Goal: Transaction & Acquisition: Book appointment/travel/reservation

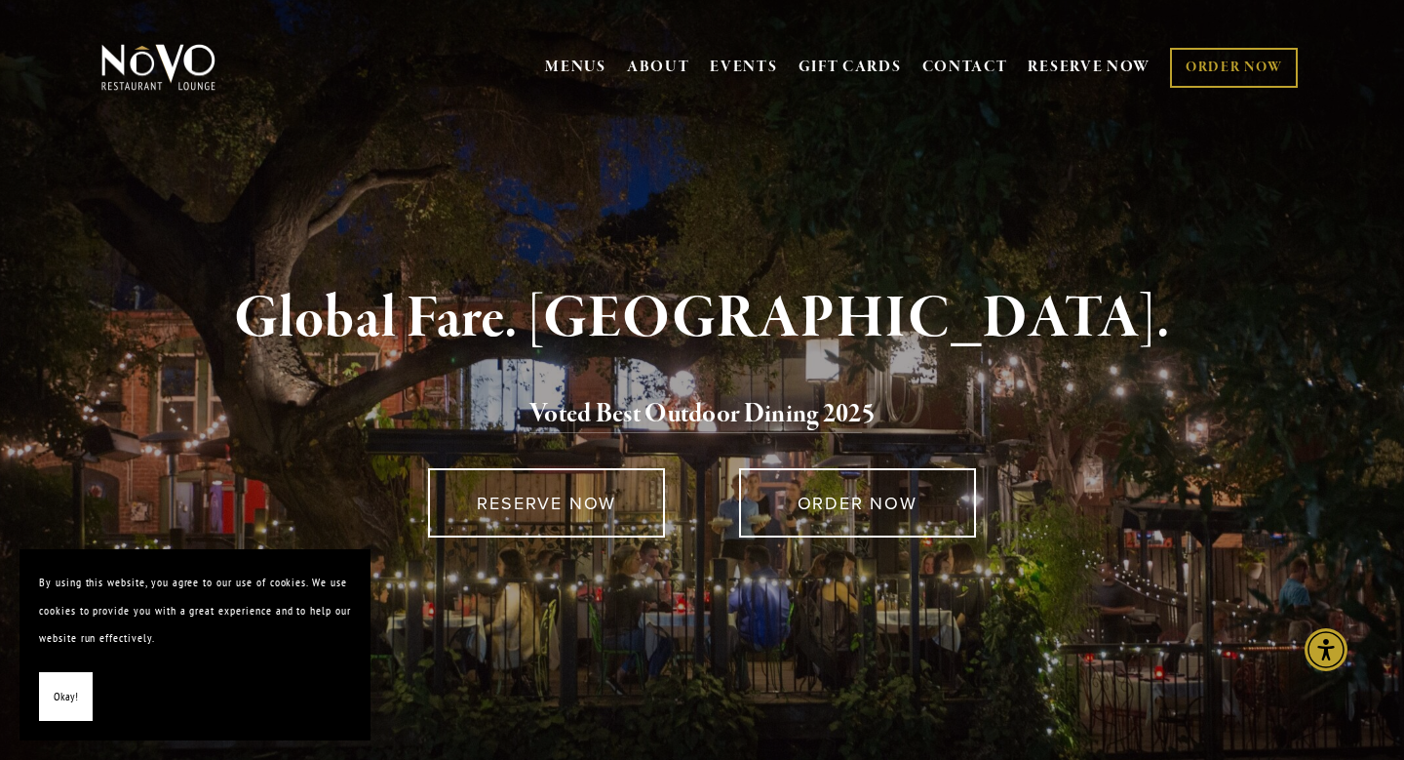
click at [83, 687] on button "Okay!" at bounding box center [66, 697] width 54 height 50
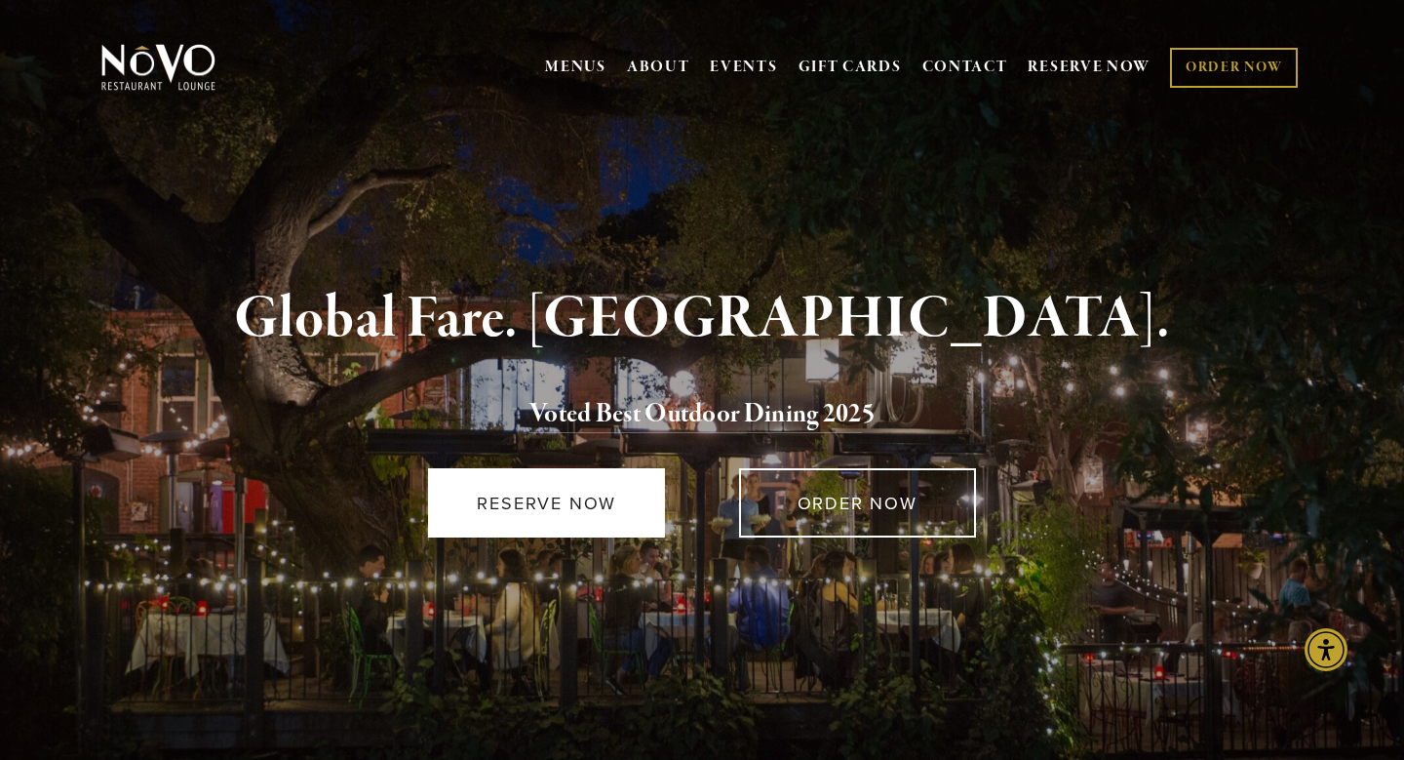
click at [578, 504] on link "RESERVE NOW" at bounding box center [546, 502] width 237 height 69
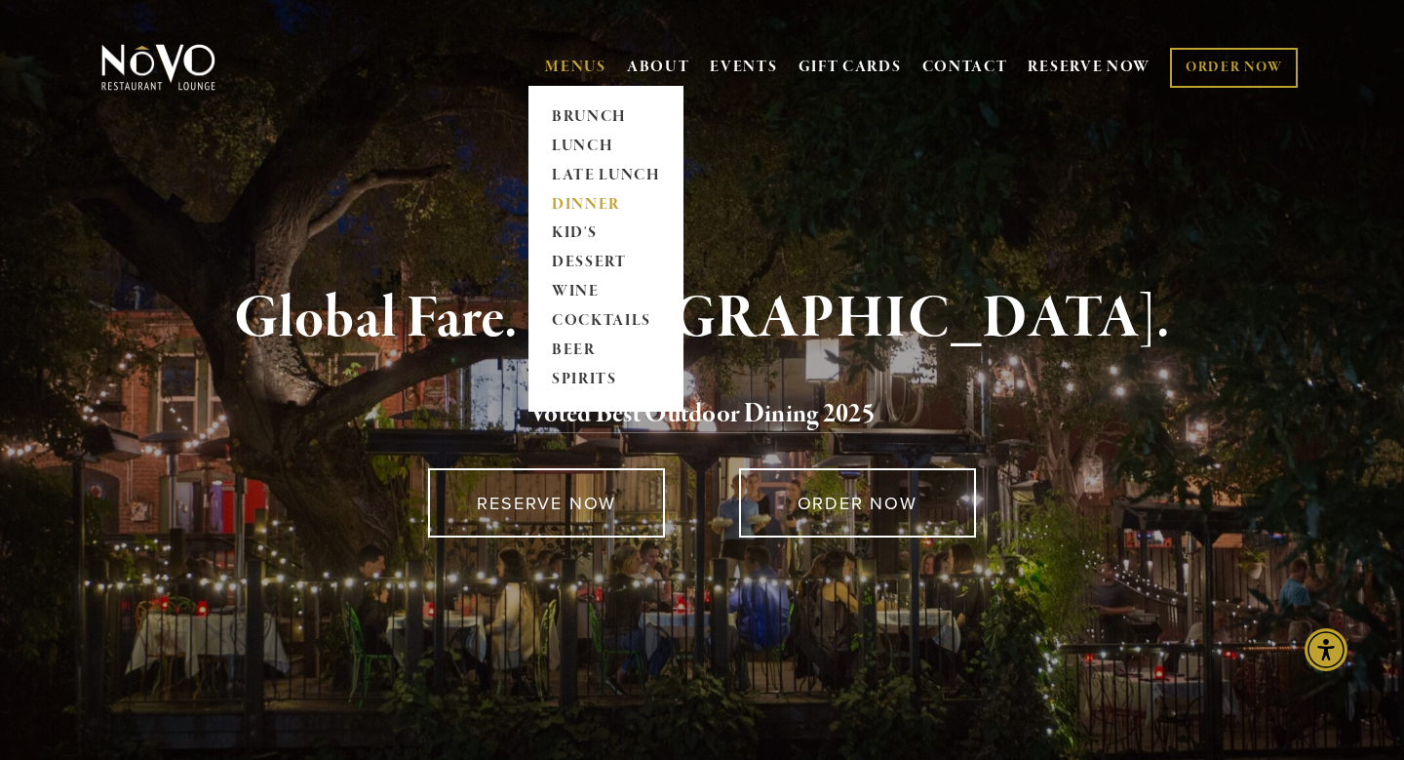
click at [556, 201] on link "DINNER" at bounding box center [606, 204] width 122 height 29
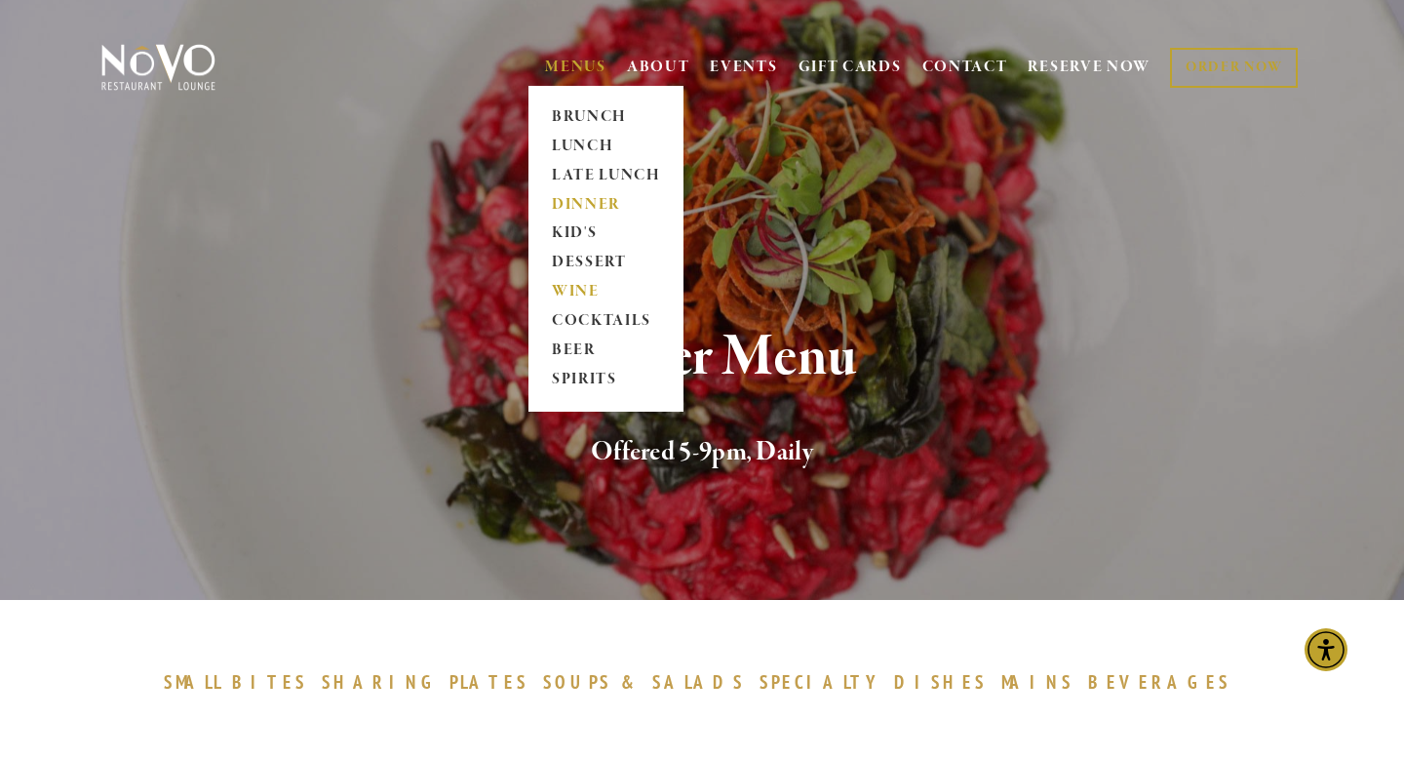
click at [567, 290] on link "WINE" at bounding box center [606, 292] width 122 height 29
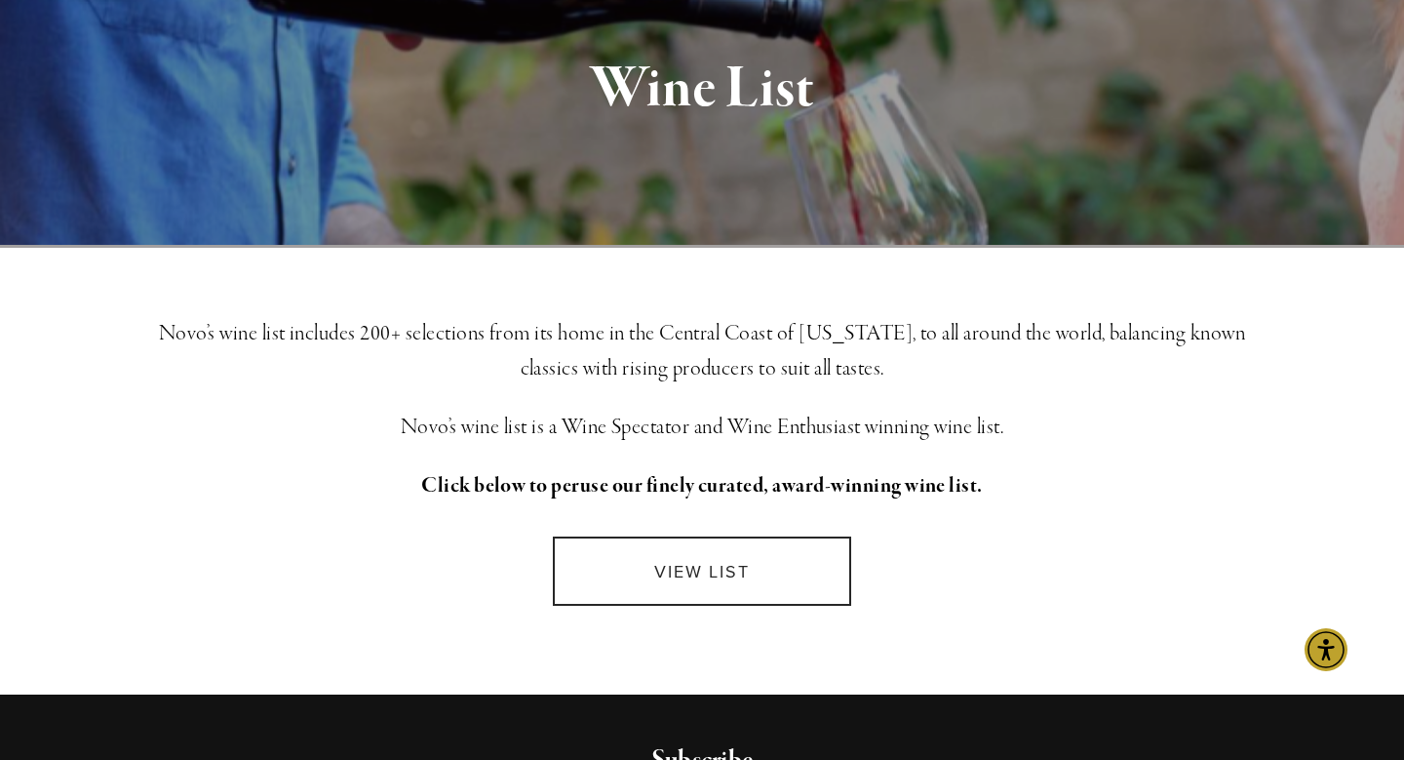
scroll to position [273, 0]
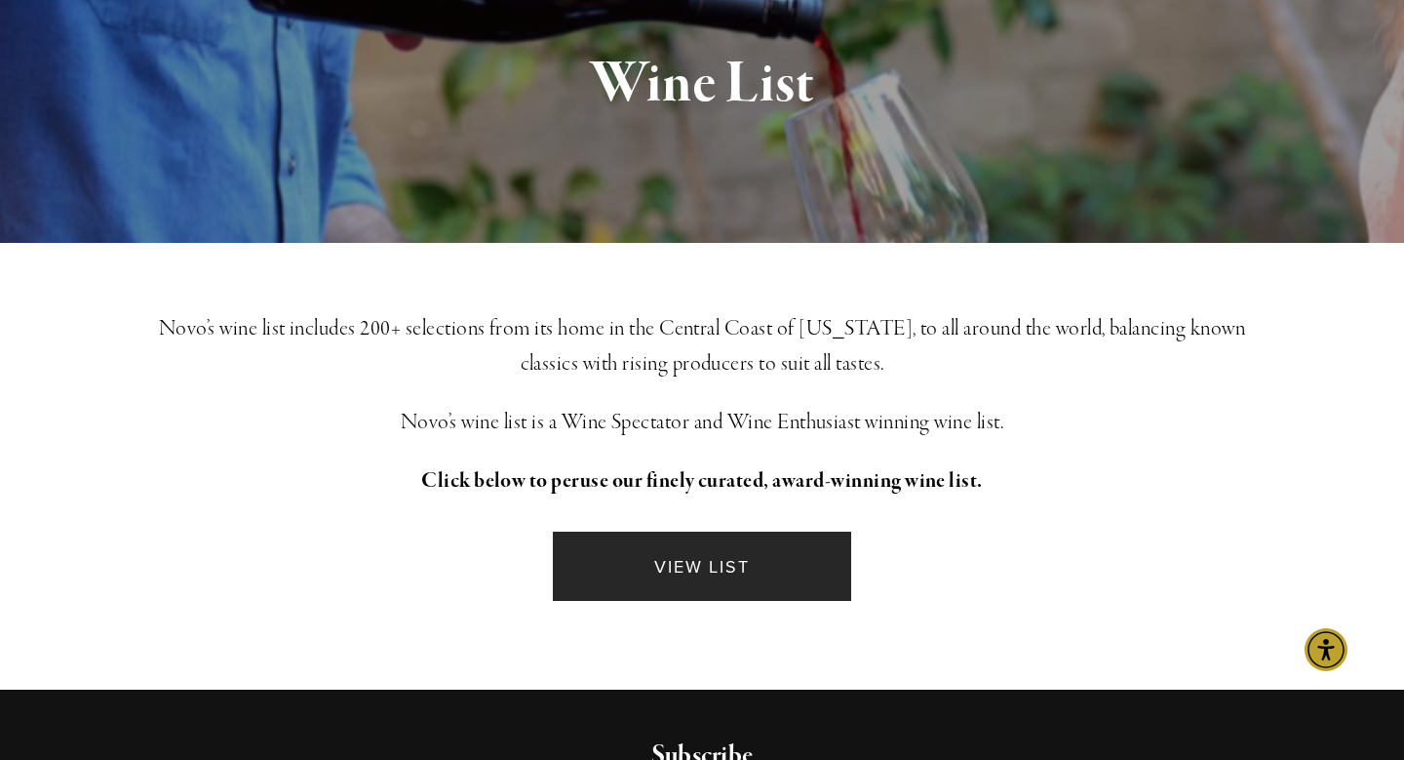
click at [661, 575] on link "VIEW LIST" at bounding box center [702, 565] width 298 height 69
